Goal: Book appointment/travel/reservation

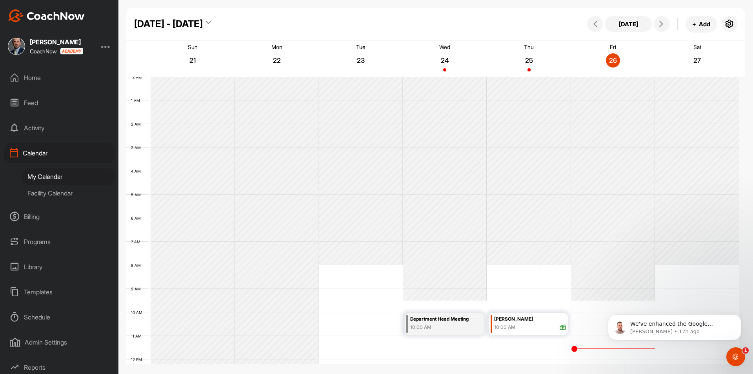
scroll to position [136, 0]
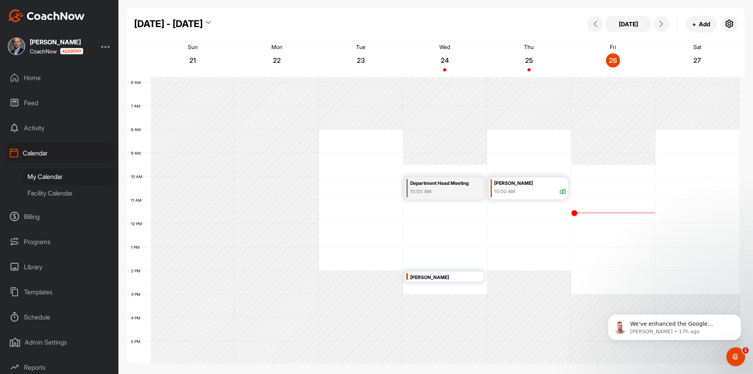
click at [191, 22] on div "[DATE] - [DATE]" at bounding box center [168, 24] width 69 height 14
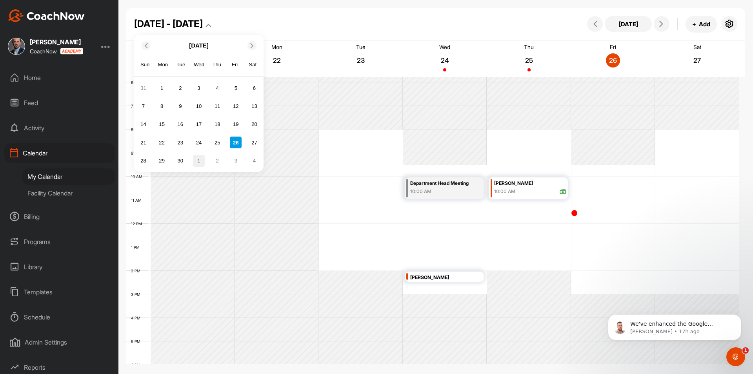
click at [202, 163] on div "1" at bounding box center [199, 161] width 12 height 12
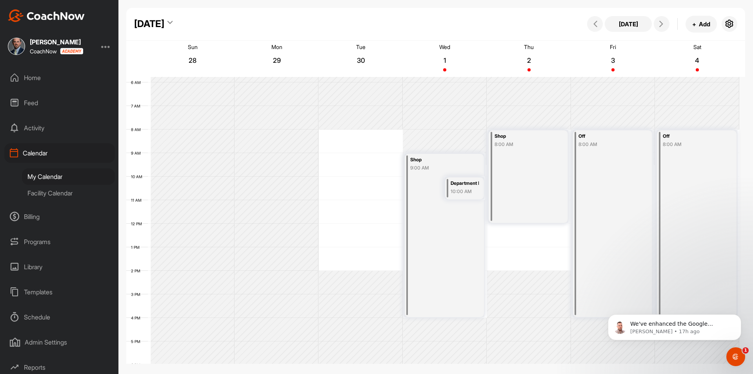
click at [452, 164] on div "9:00 AM" at bounding box center [440, 167] width 60 height 7
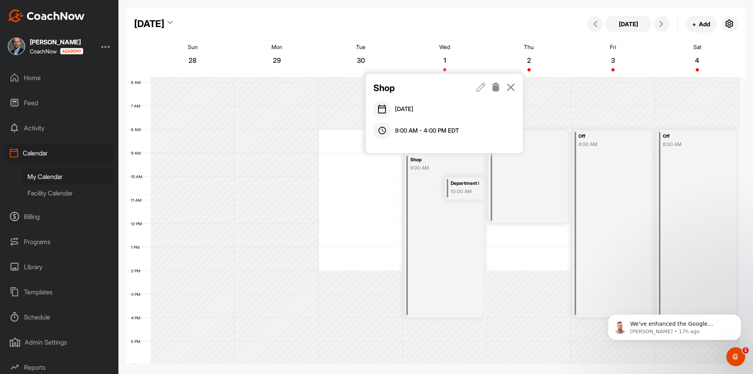
click at [497, 86] on icon at bounding box center [495, 87] width 9 height 9
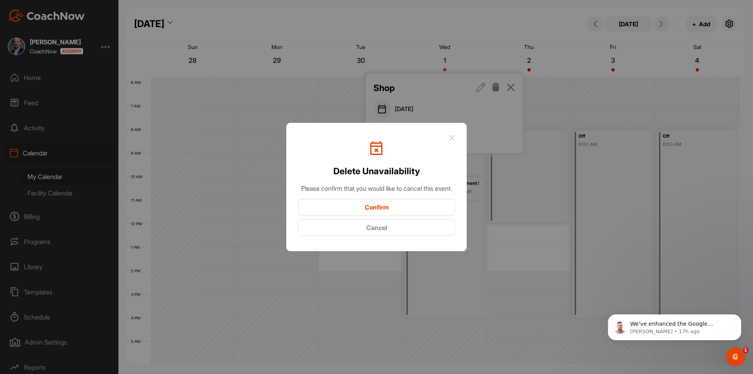
click at [440, 210] on button "Confirm" at bounding box center [376, 207] width 157 height 17
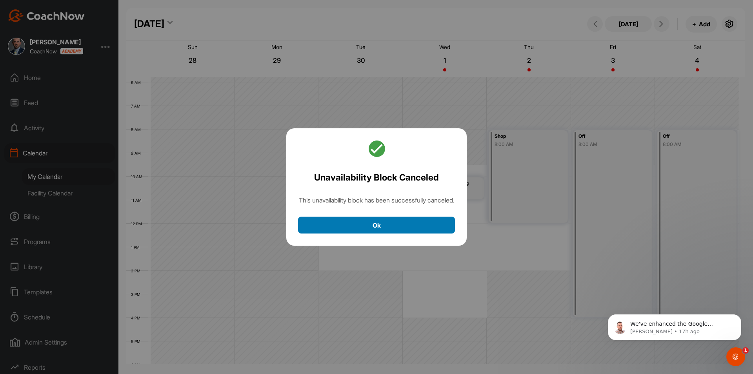
click at [435, 227] on button "Ok" at bounding box center [376, 224] width 157 height 17
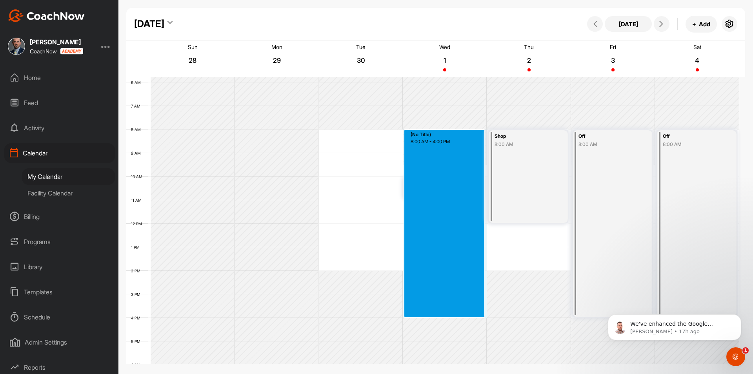
drag, startPoint x: 455, startPoint y: 133, endPoint x: 451, endPoint y: 315, distance: 182.0
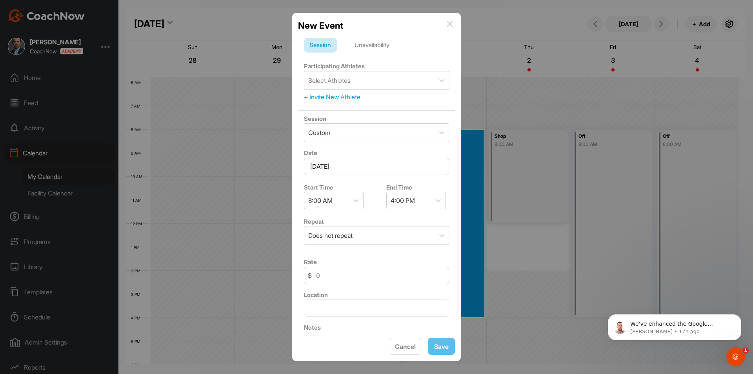
click at [387, 42] on div "Unavailability" at bounding box center [372, 45] width 47 height 15
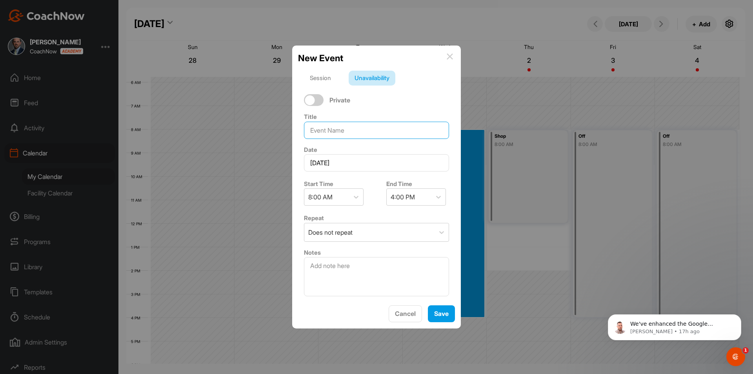
drag, startPoint x: 377, startPoint y: 131, endPoint x: 379, endPoint y: 124, distance: 7.7
click at [377, 131] on input at bounding box center [376, 130] width 145 height 17
type input "[PERSON_NAME]"
click at [446, 316] on span "Save" at bounding box center [441, 313] width 15 height 8
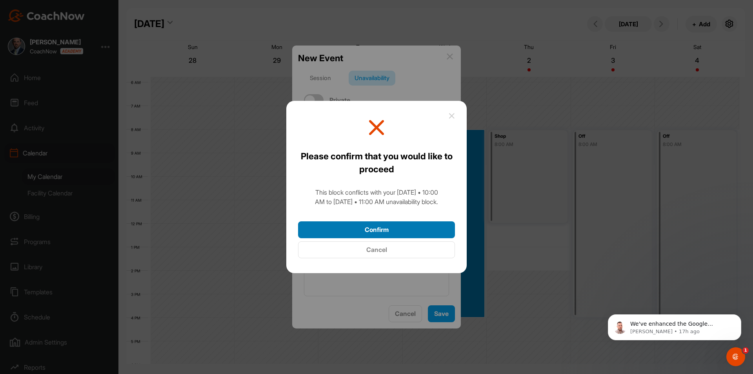
click at [422, 227] on button "Confirm" at bounding box center [376, 229] width 157 height 17
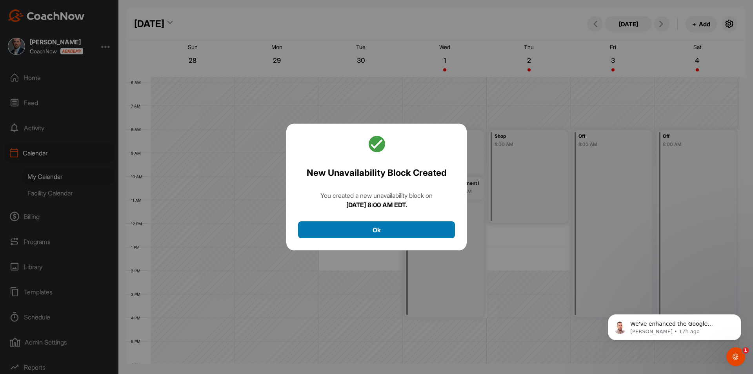
click at [433, 228] on button "Ok" at bounding box center [376, 229] width 157 height 17
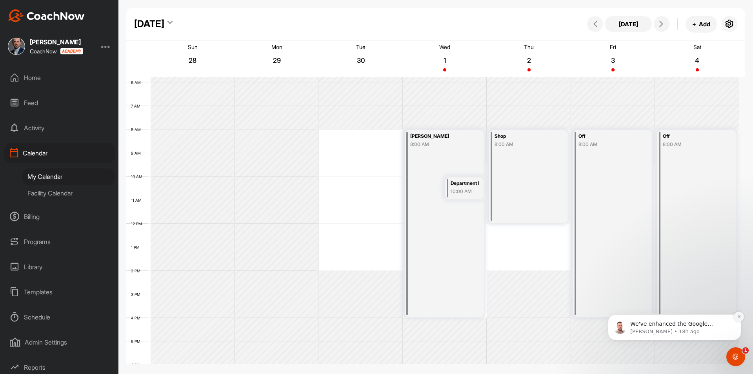
click at [739, 316] on icon "Dismiss notification" at bounding box center [738, 316] width 3 height 3
